Goal: Browse casually: Explore the website without a specific task or goal

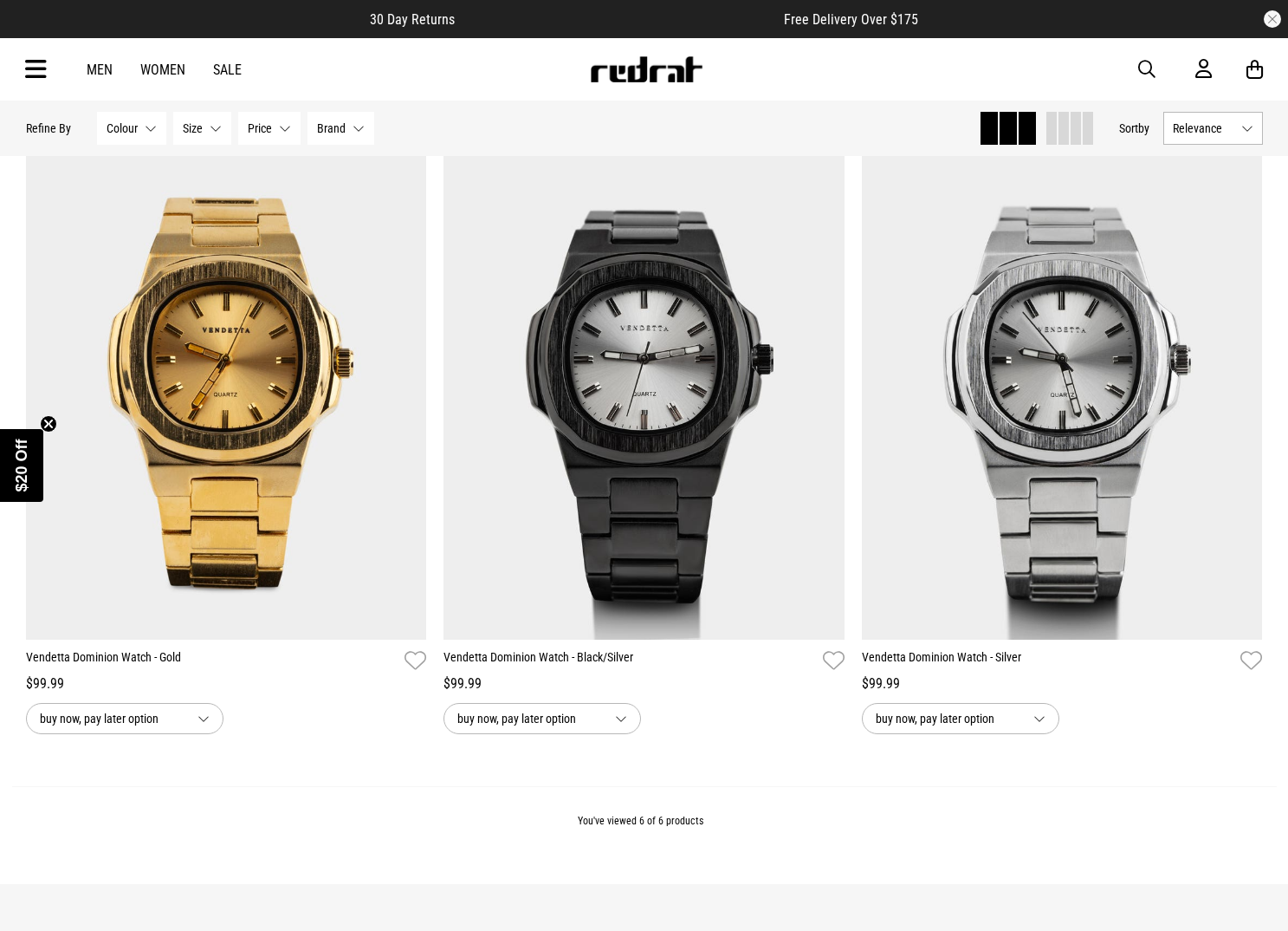
click at [625, 59] on img at bounding box center [645, 69] width 114 height 26
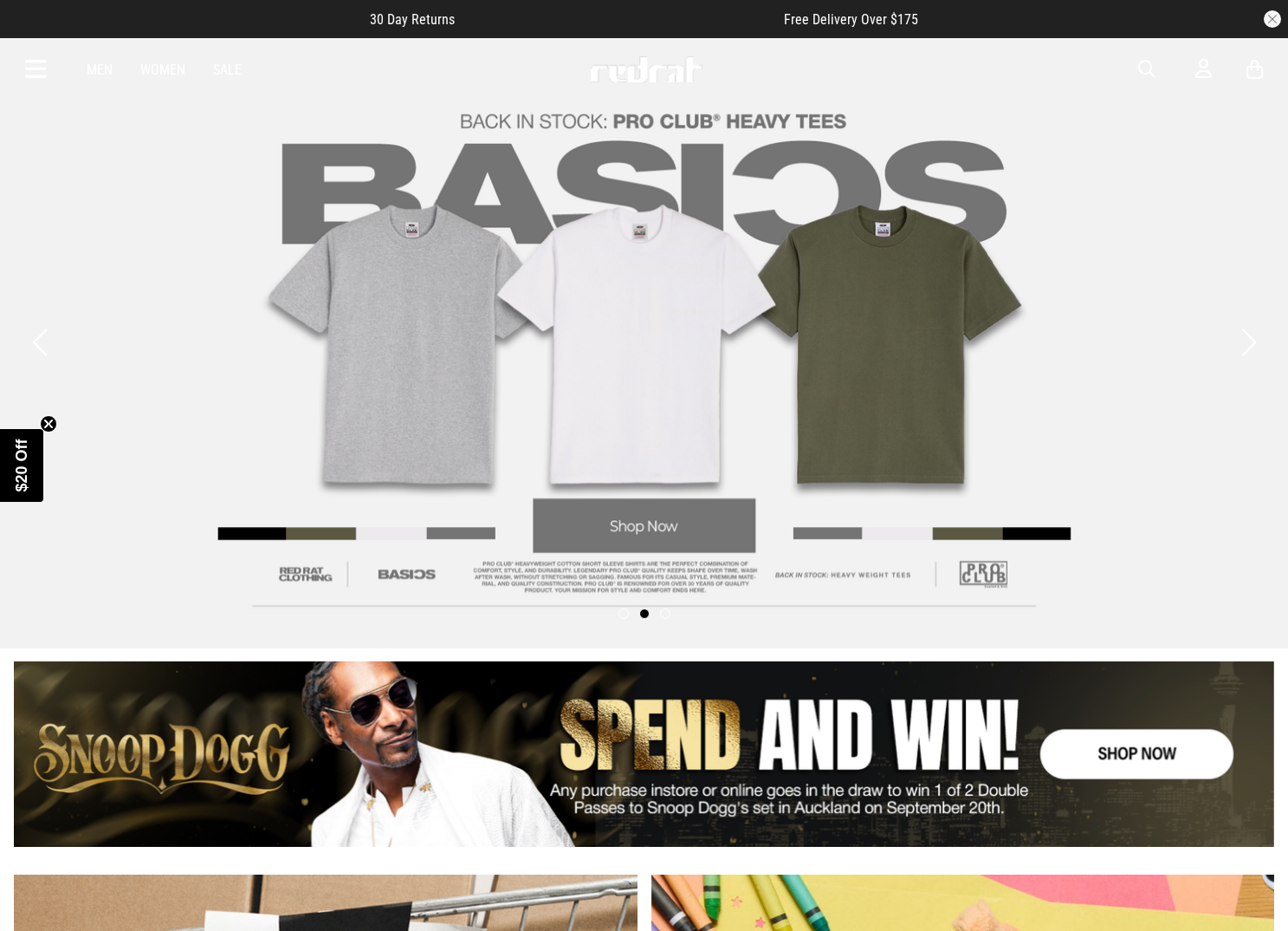
click at [1098, 748] on link "1 / 1" at bounding box center [644, 753] width 1260 height 185
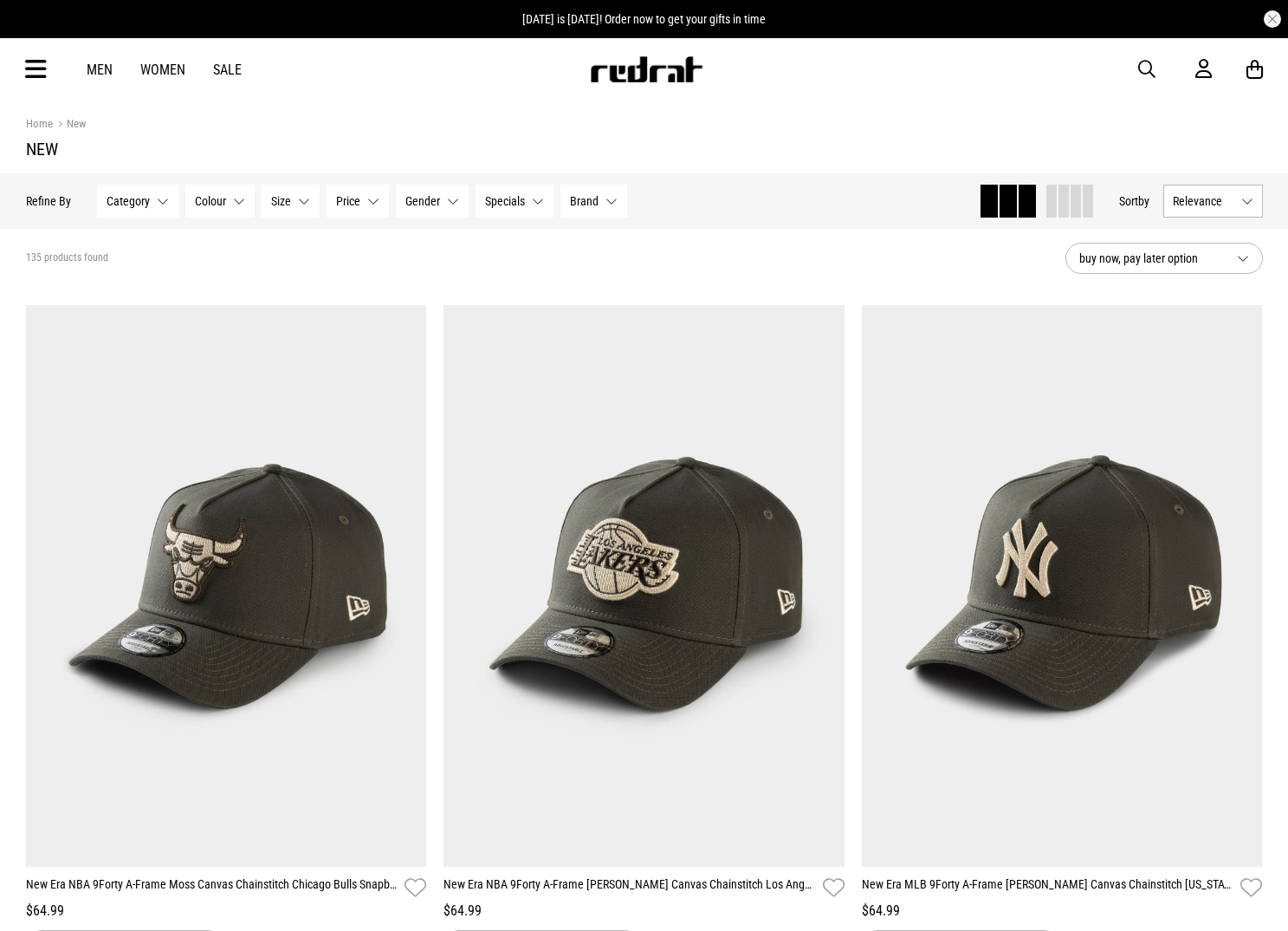
click at [648, 75] on img at bounding box center [645, 69] width 114 height 26
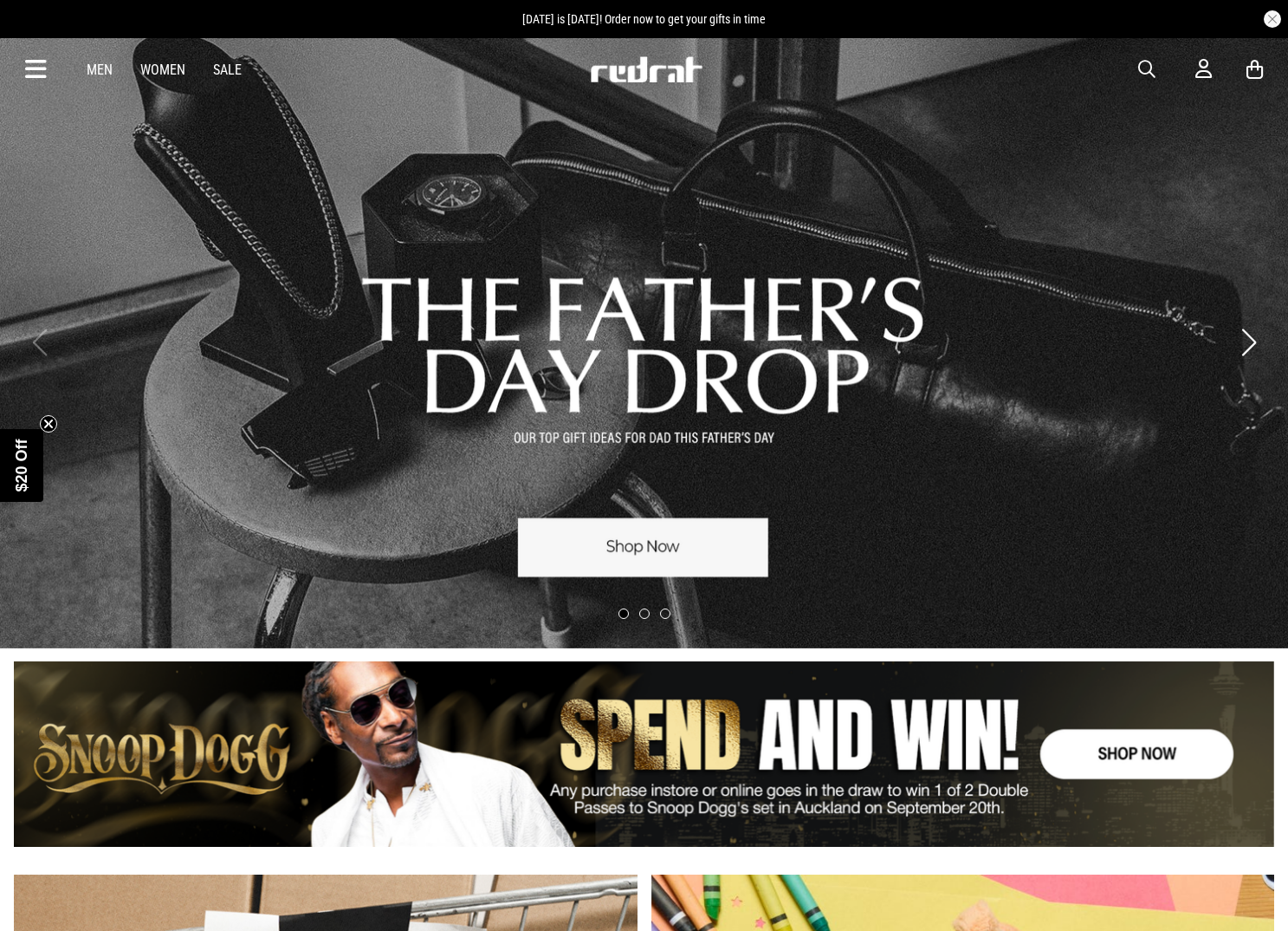
click at [450, 163] on link "1 / 3" at bounding box center [644, 342] width 1288 height 612
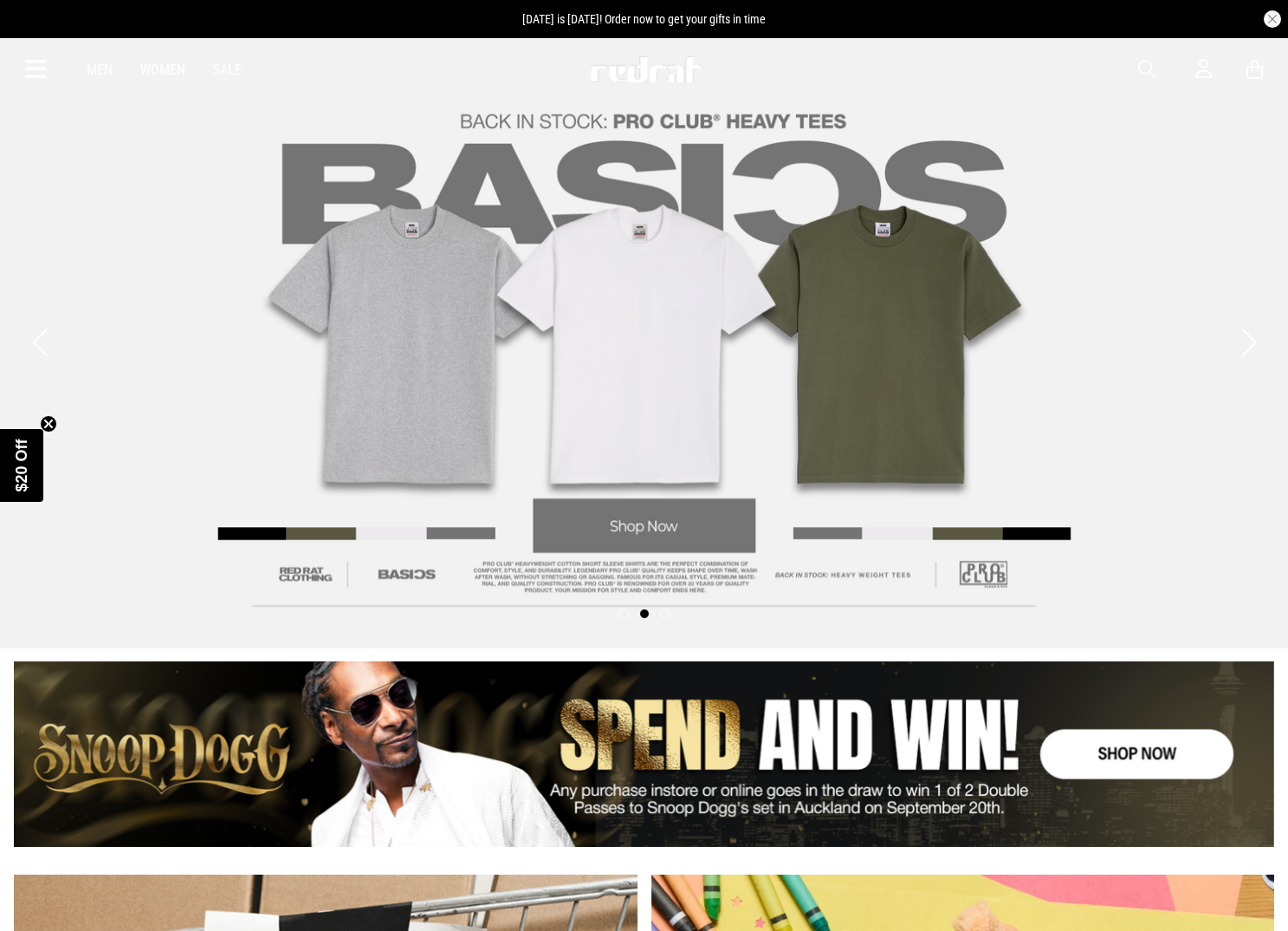
click at [491, 159] on link "2 / 3" at bounding box center [644, 342] width 1288 height 612
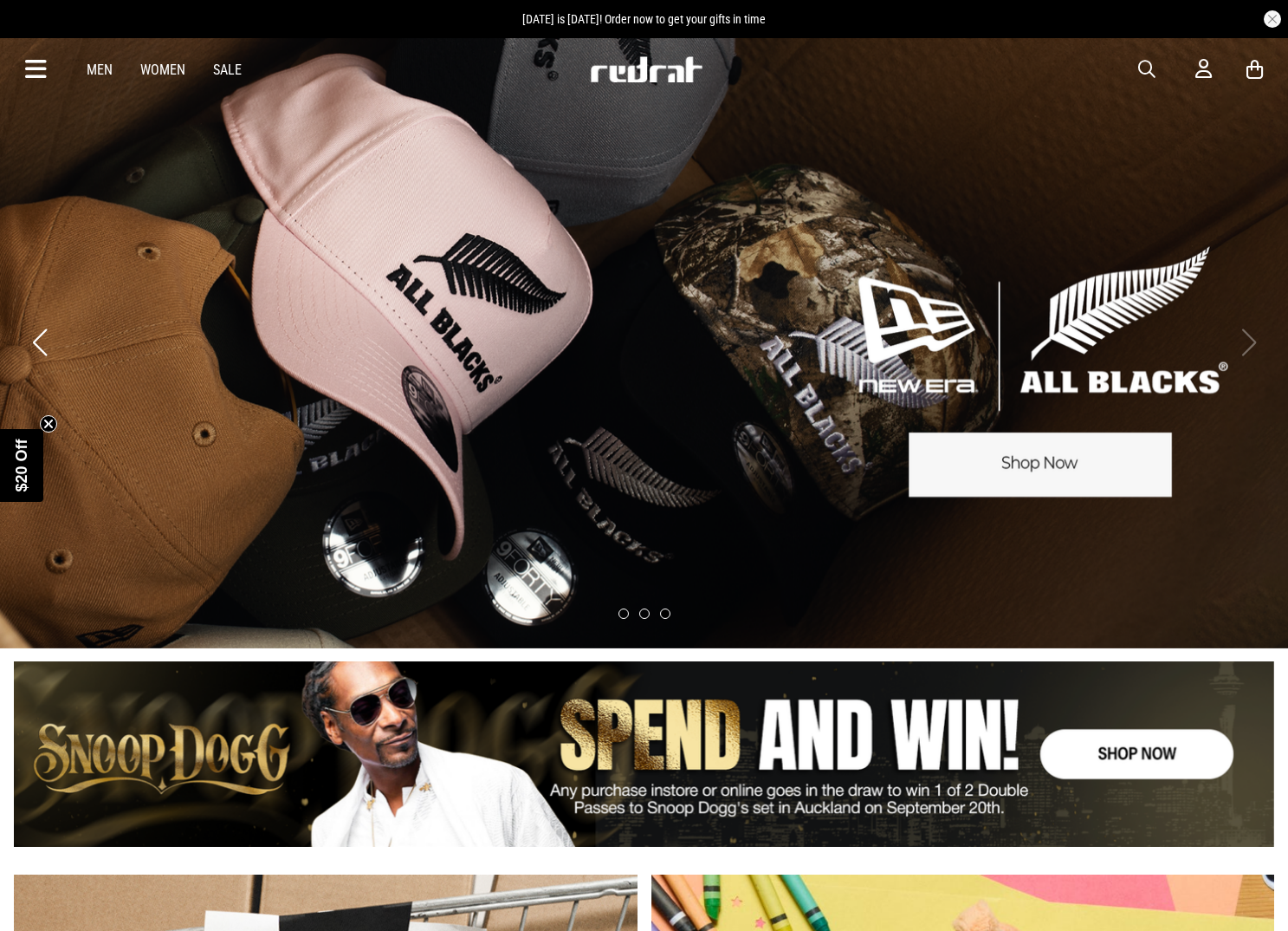
click at [530, 168] on link "3 / 3" at bounding box center [644, 342] width 1288 height 612
click at [287, 162] on link "3 / 3" at bounding box center [644, 342] width 1288 height 612
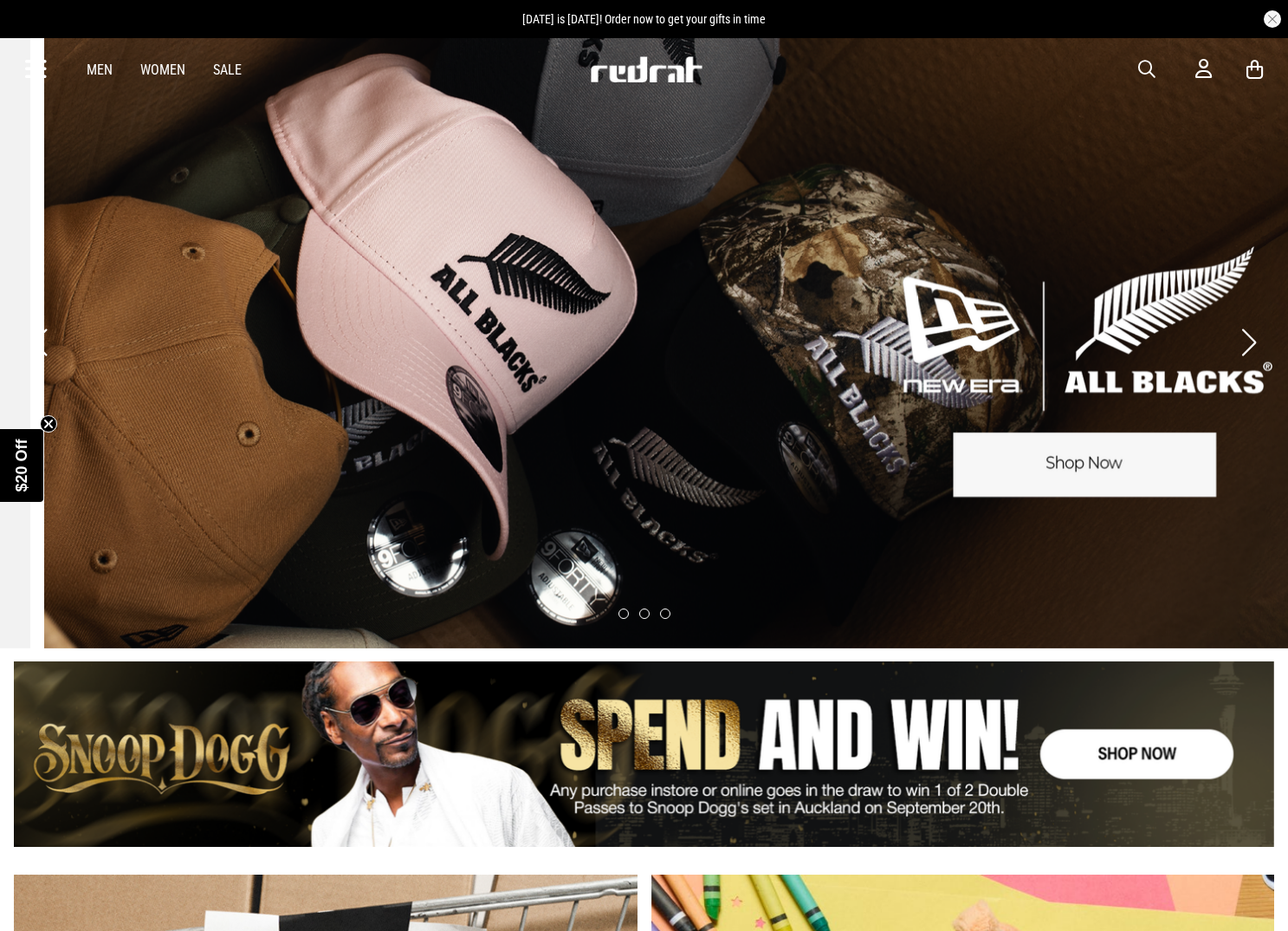
click at [692, 171] on link "3 / 3" at bounding box center [688, 342] width 1288 height 612
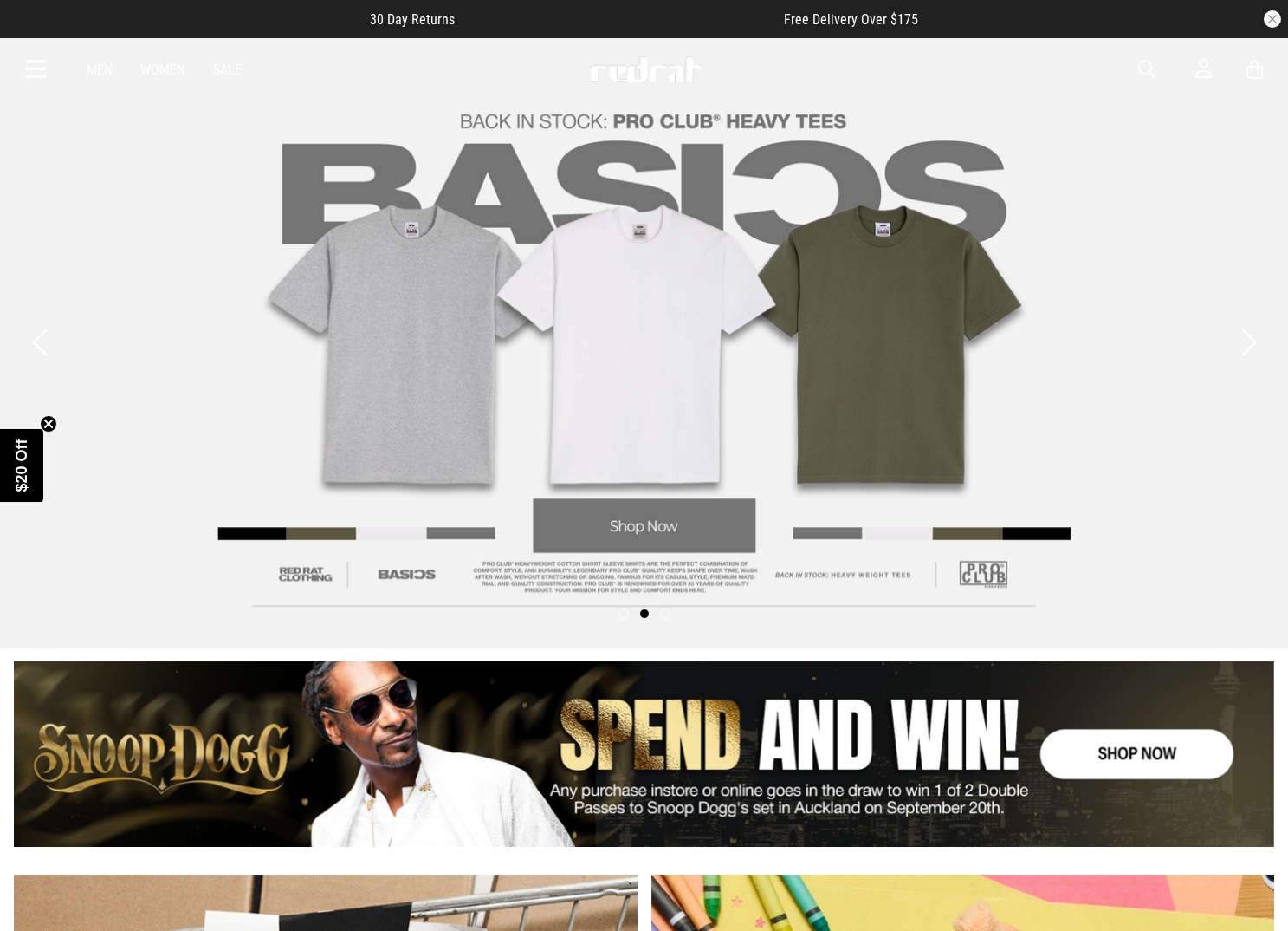
drag, startPoint x: 1144, startPoint y: 73, endPoint x: 1132, endPoint y: 74, distance: 12.0
click at [1144, 73] on span "button" at bounding box center [1147, 69] width 17 height 21
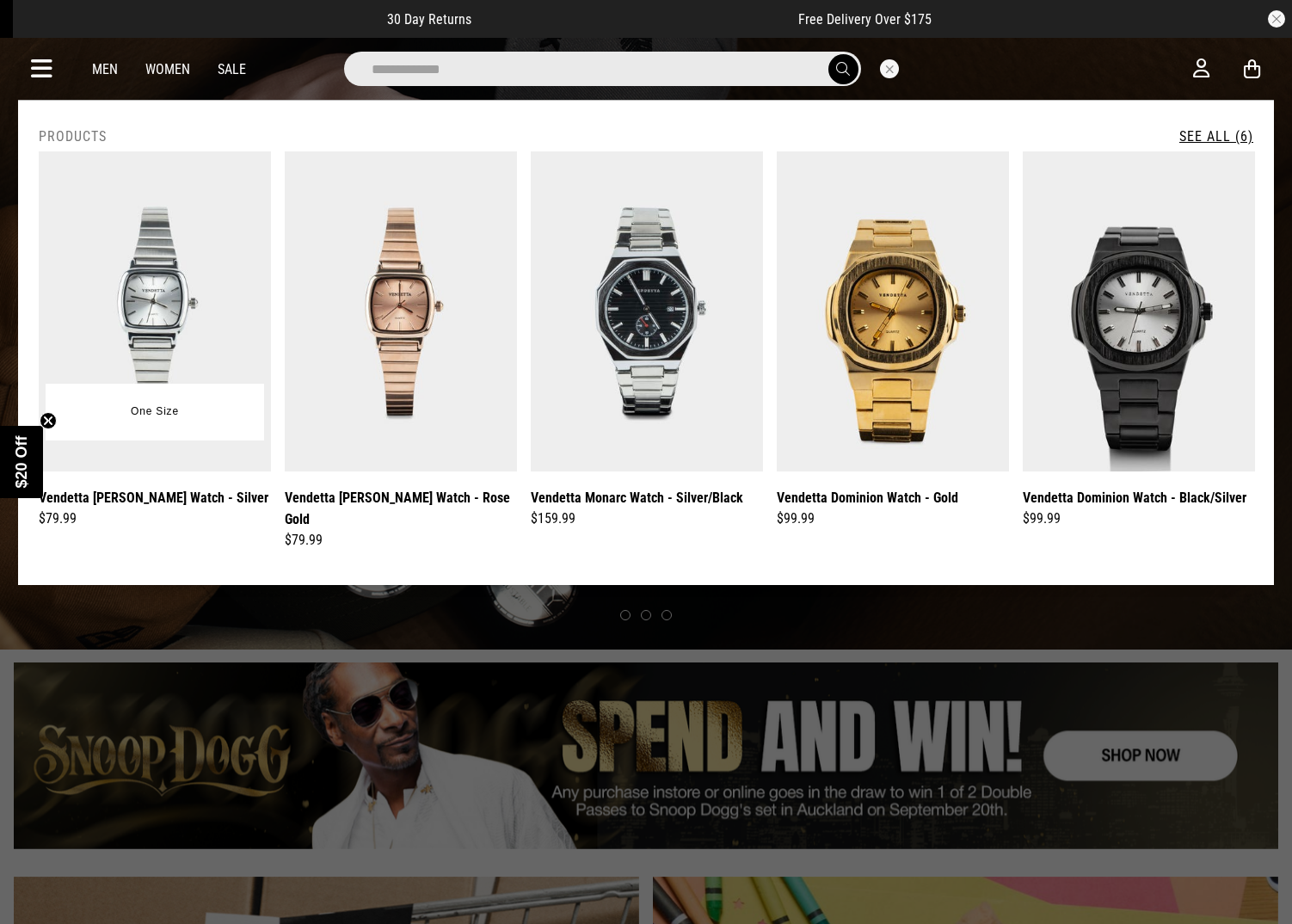
type input "**********"
click at [213, 285] on img at bounding box center [154, 311] width 232 height 319
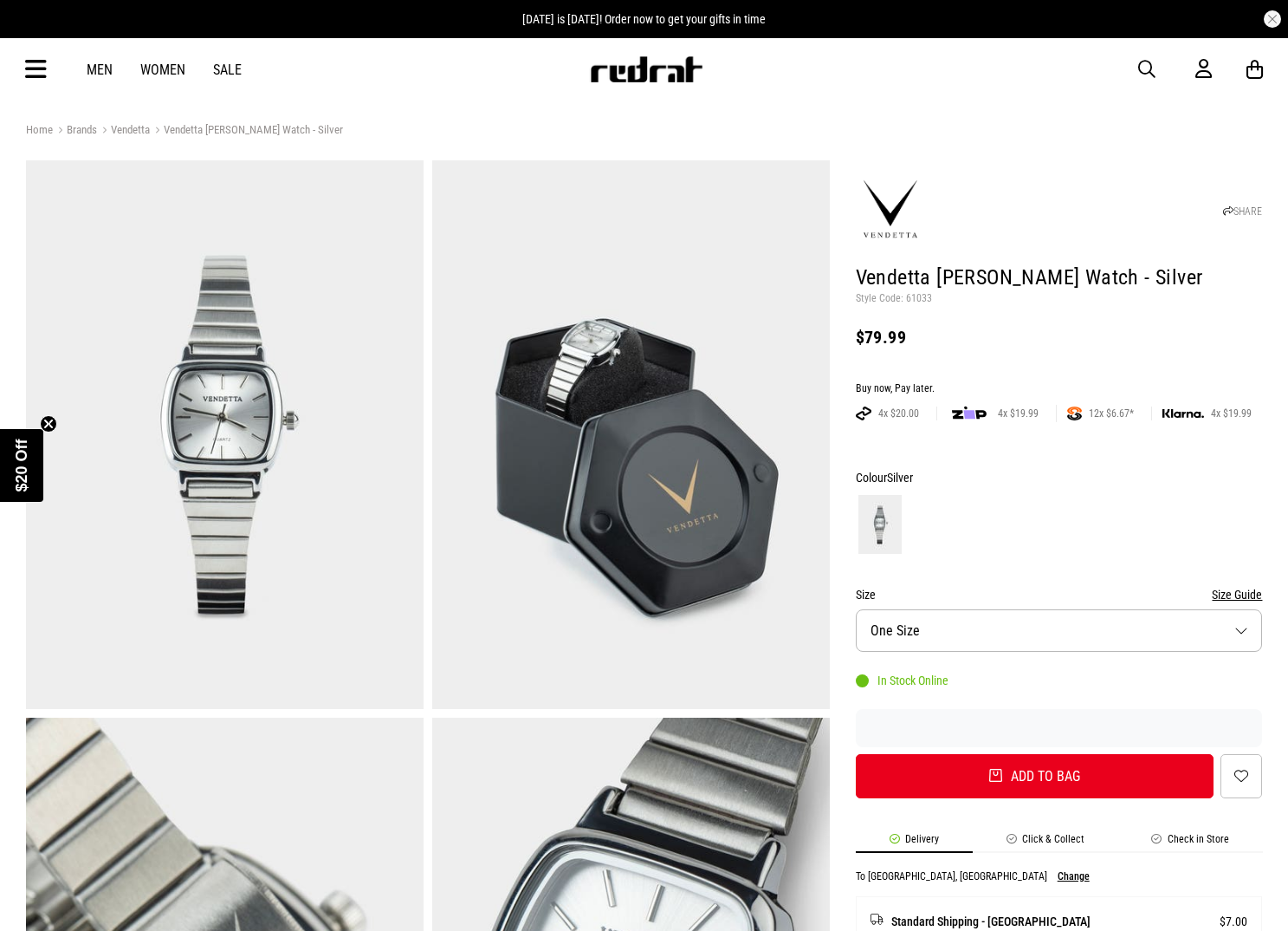
click at [663, 62] on img at bounding box center [645, 69] width 114 height 26
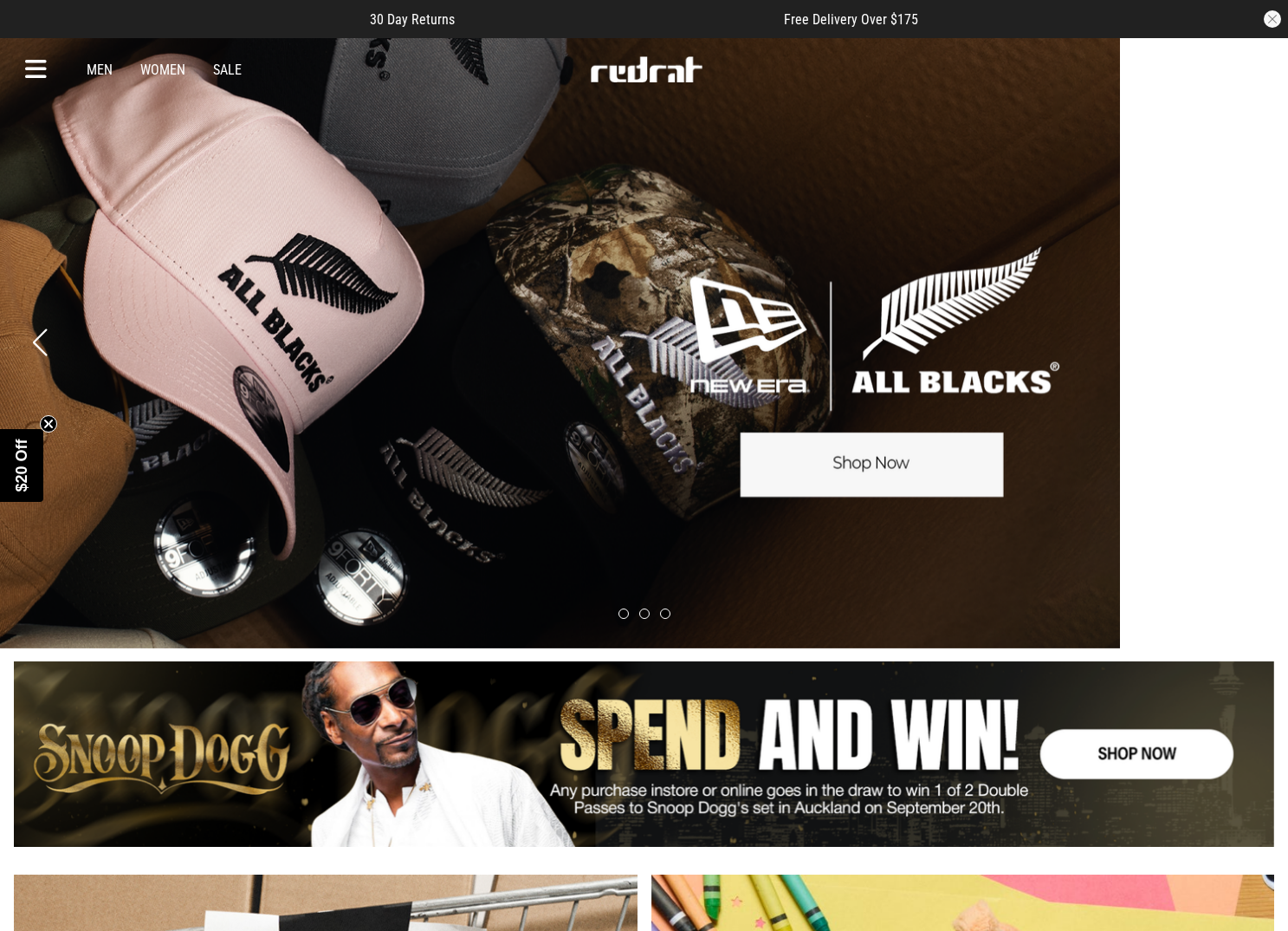
click at [299, 235] on link "3 / 3" at bounding box center [475, 342] width 1288 height 612
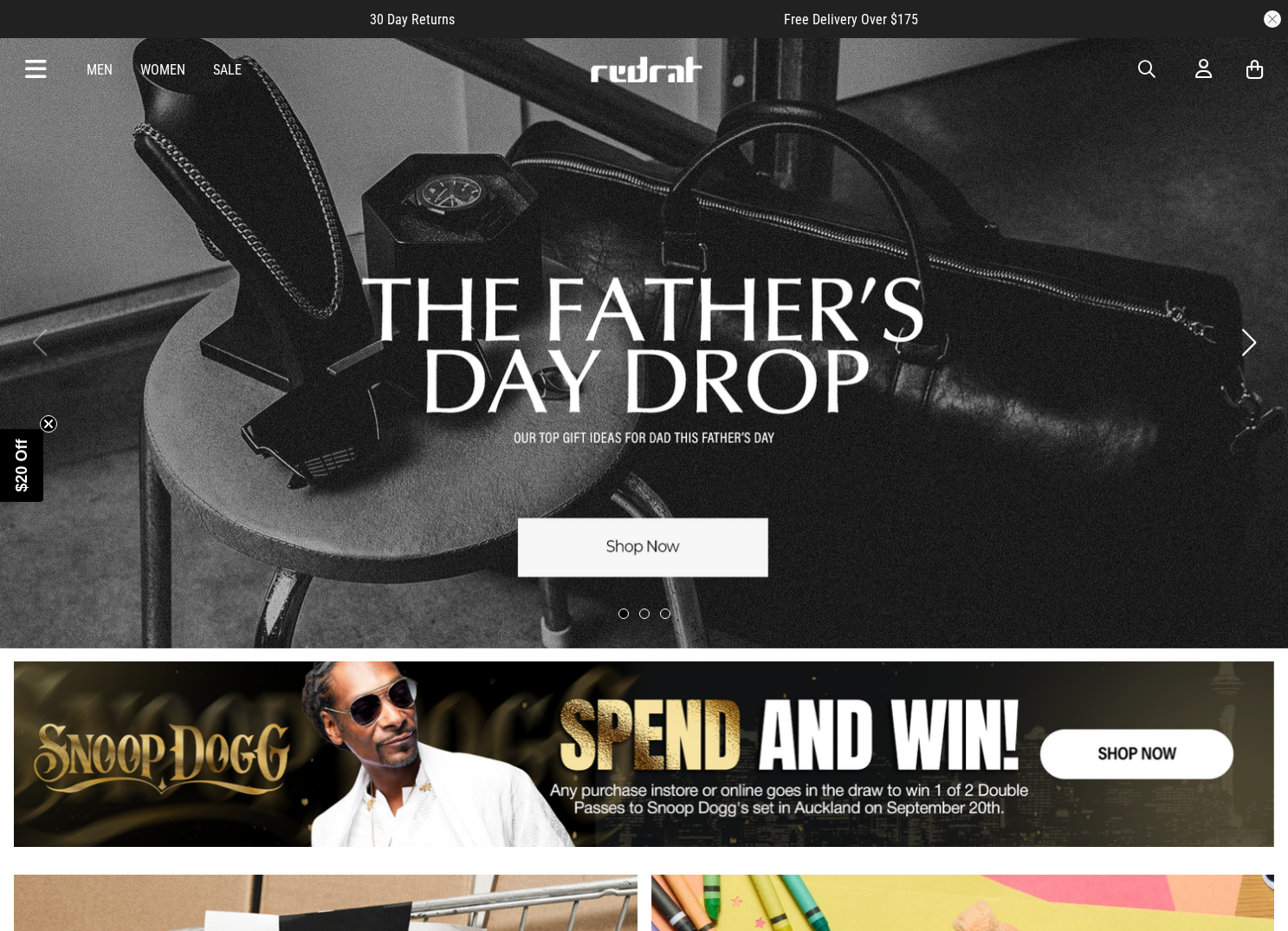
click at [35, 65] on icon at bounding box center [36, 70] width 22 height 29
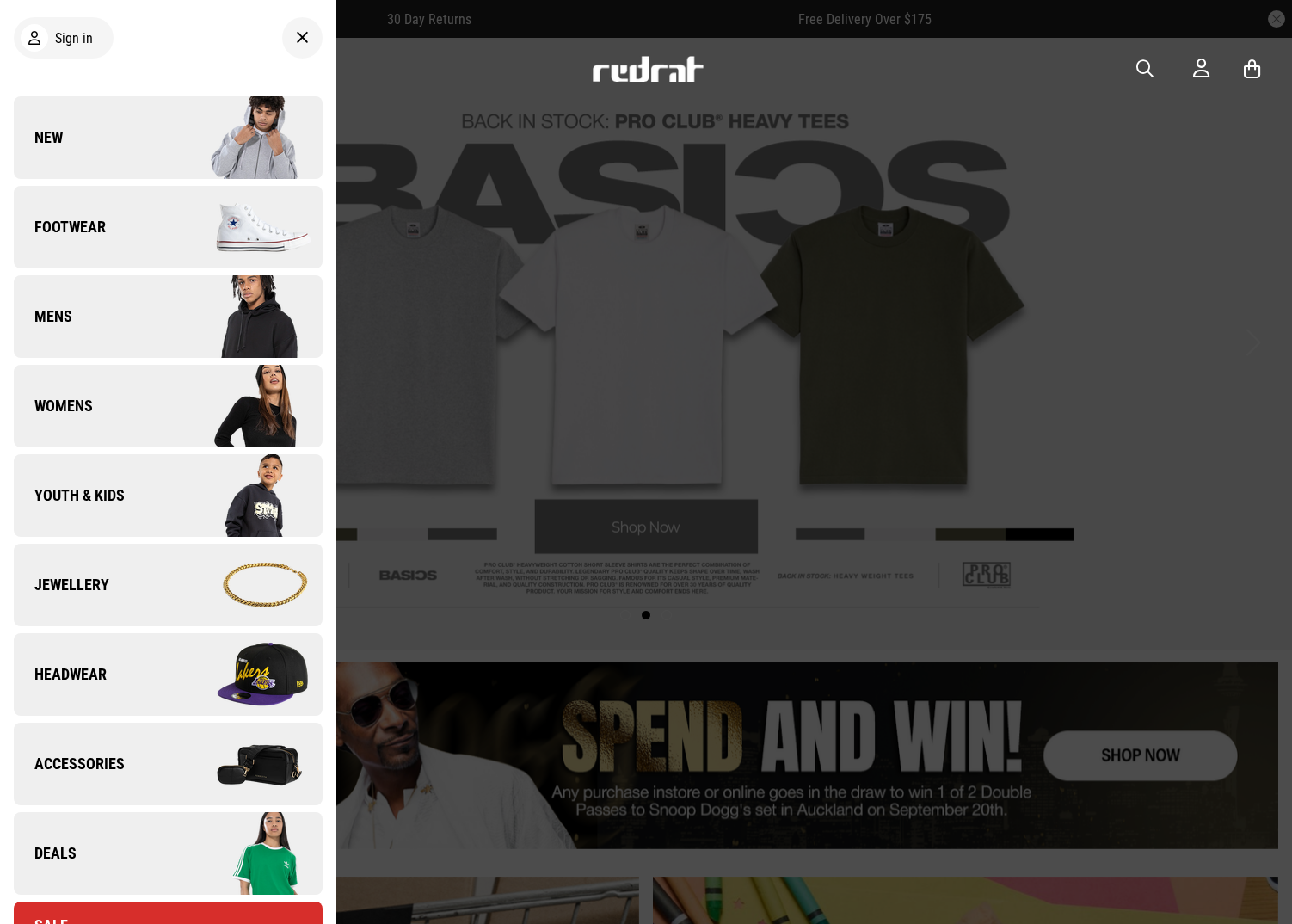
click at [154, 141] on link "New" at bounding box center [168, 137] width 309 height 83
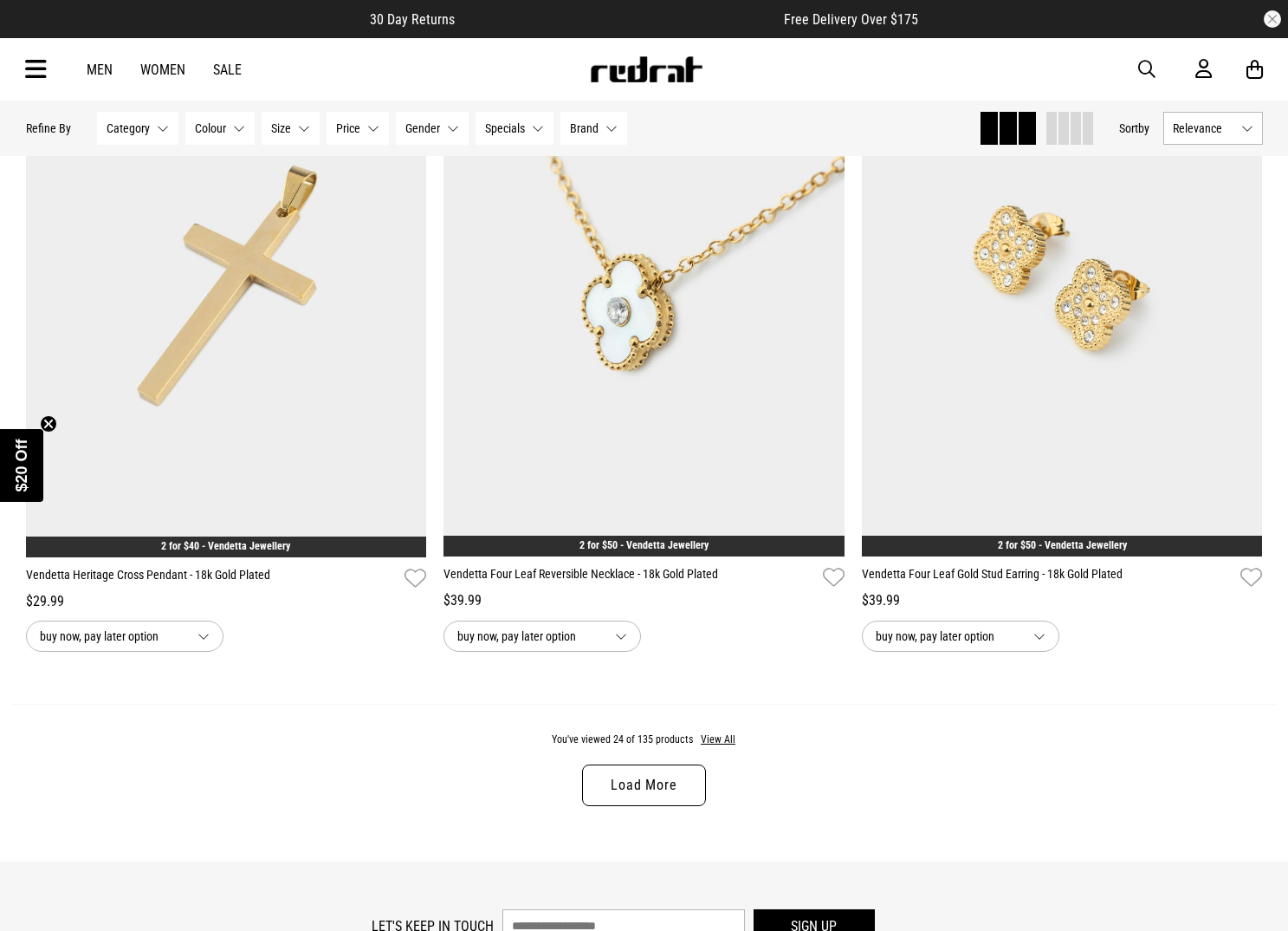
scroll to position [5143, 0]
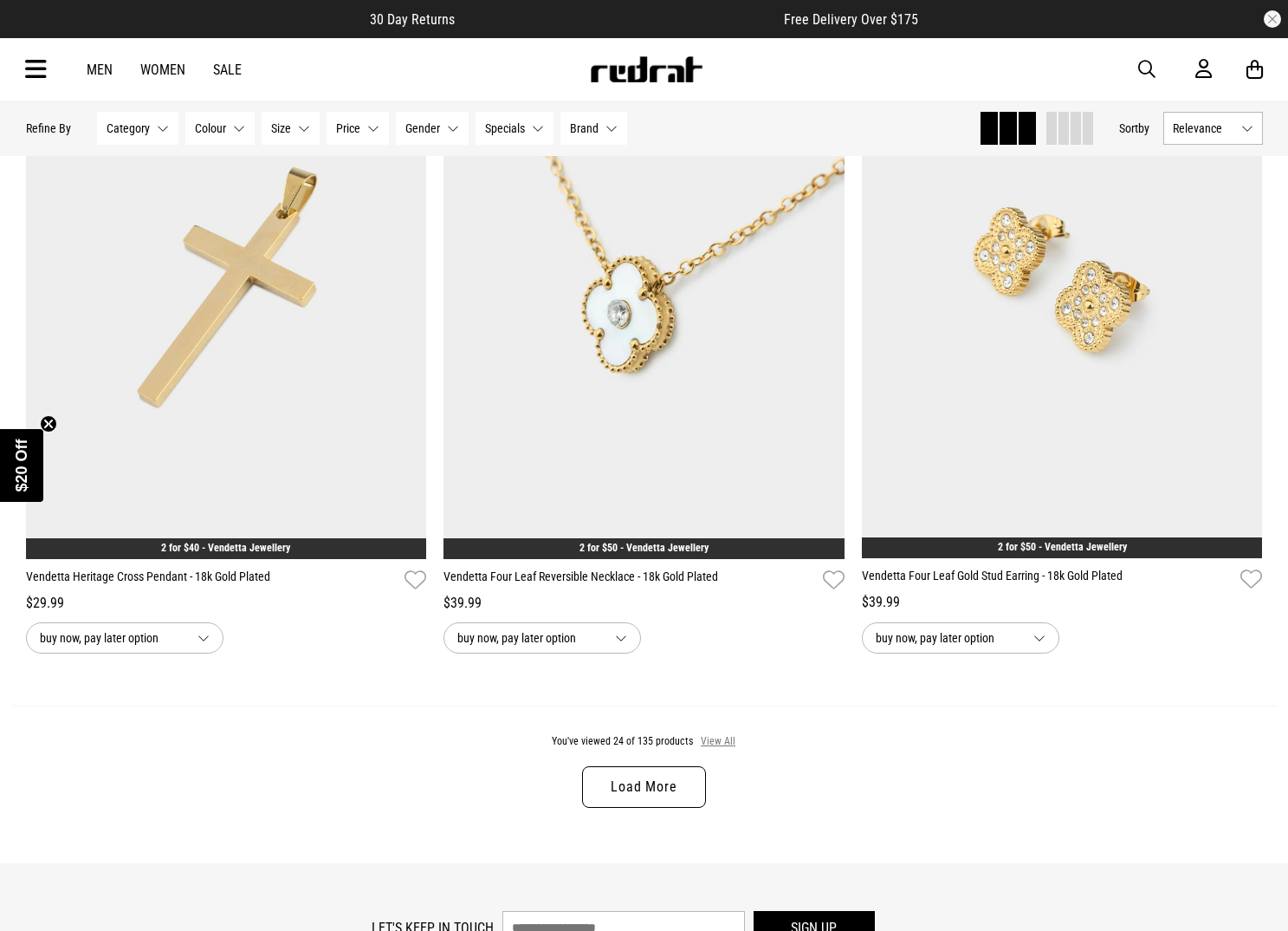
click at [718, 741] on button "View All" at bounding box center [718, 742] width 36 height 15
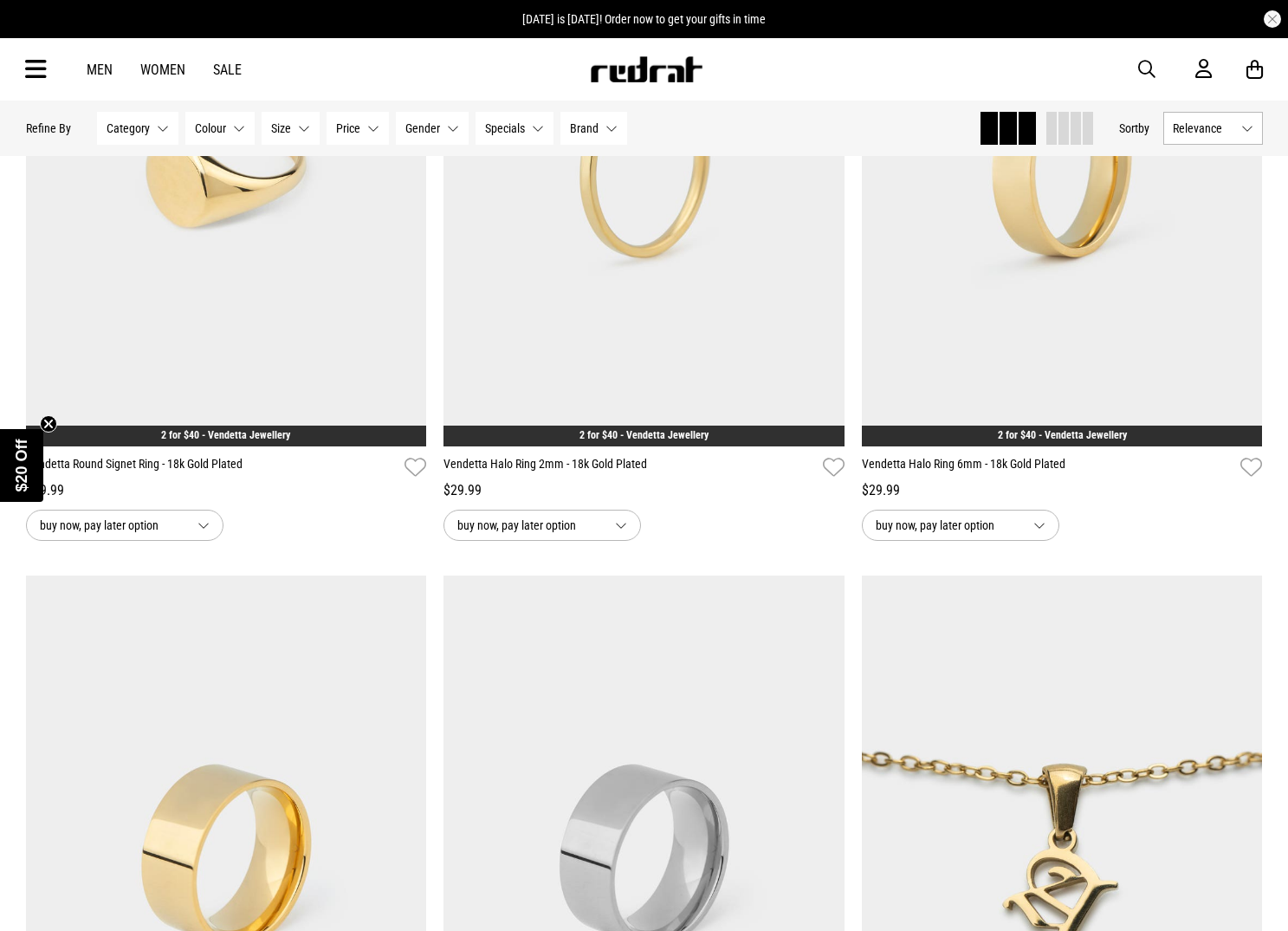
scroll to position [8711, 0]
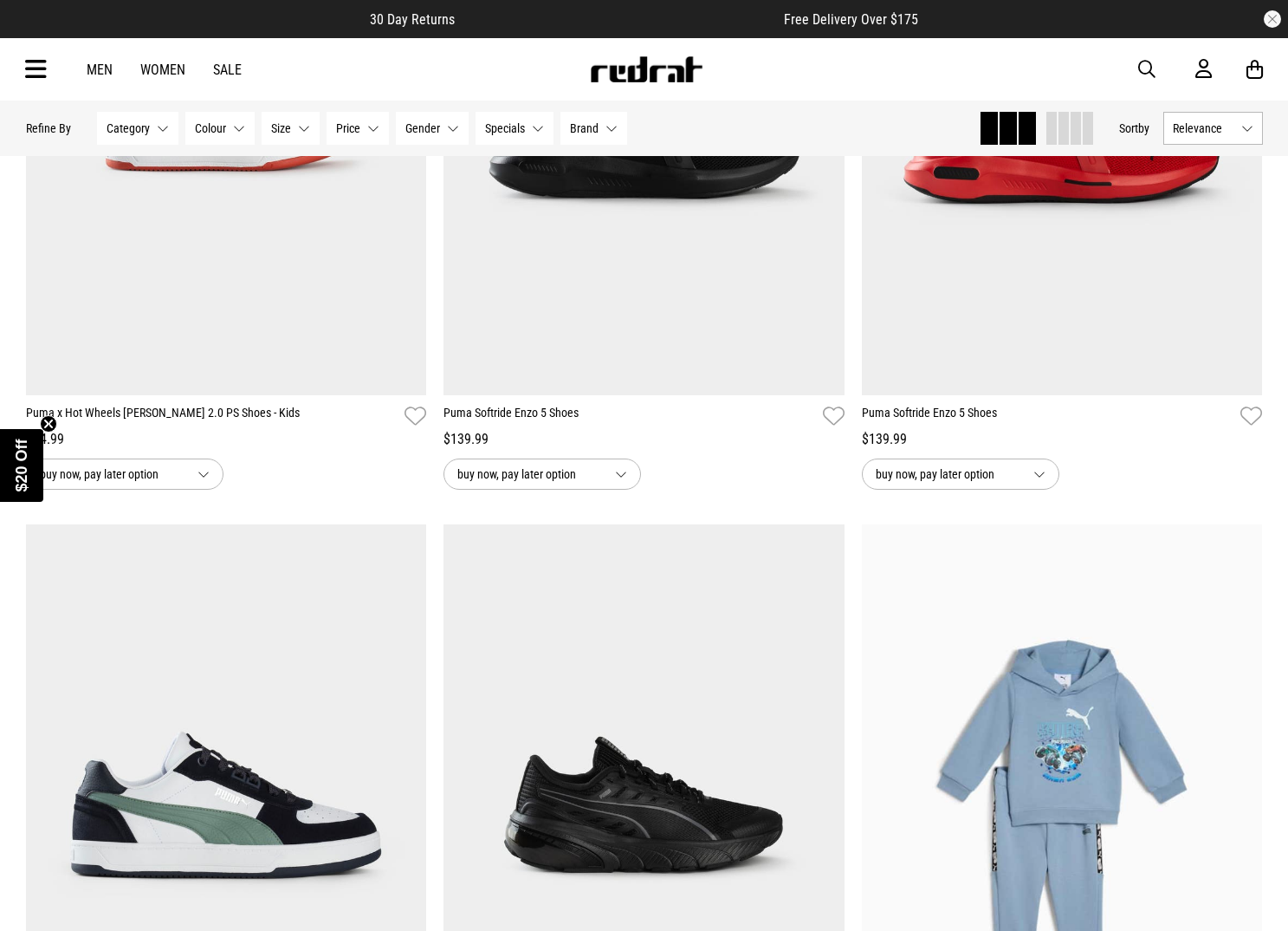
scroll to position [21884, 0]
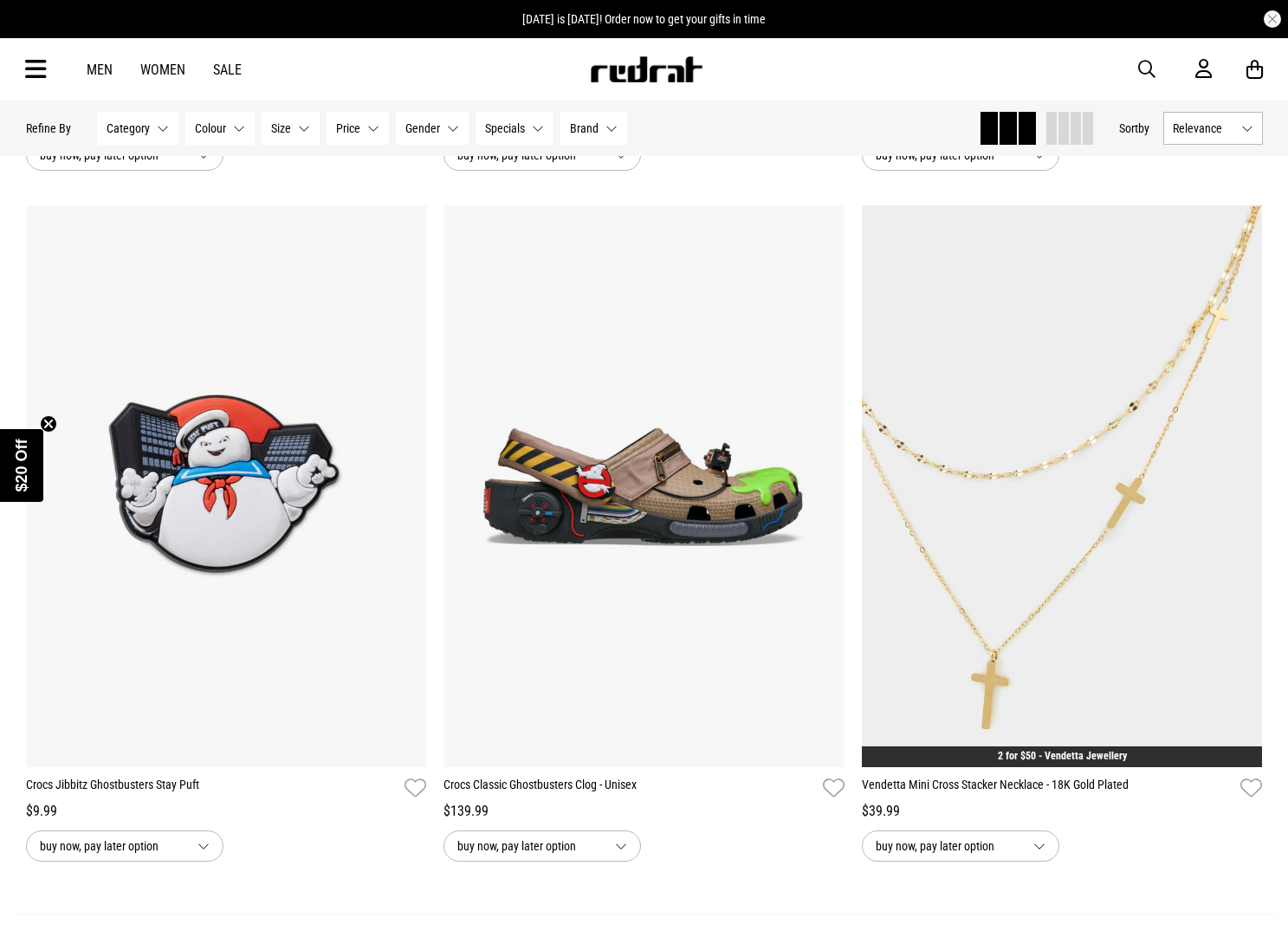
scroll to position [30453, 0]
